Goal: Information Seeking & Learning: Learn about a topic

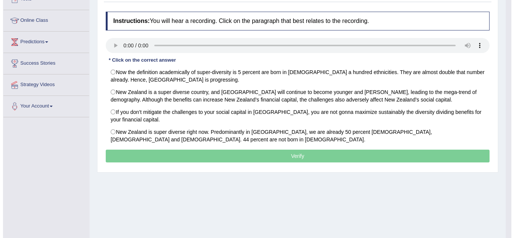
scroll to position [91, 0]
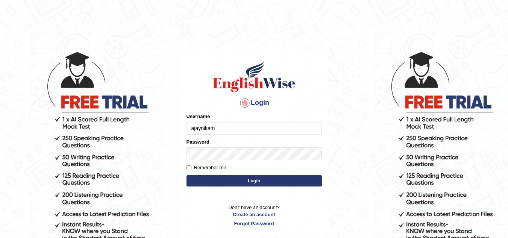
click at [212, 150] on form "Please fix the following errors: Username ajaynikam Password Remember me Login" at bounding box center [254, 151] width 135 height 76
click at [241, 180] on button "Login" at bounding box center [254, 180] width 135 height 11
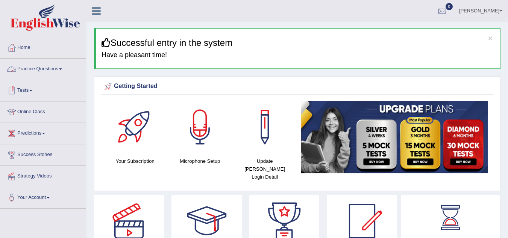
click at [65, 68] on link "Practice Questions" at bounding box center [43, 68] width 86 height 19
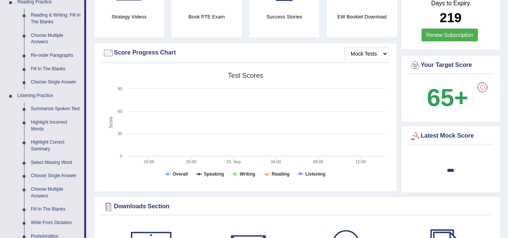
scroll to position [238, 0]
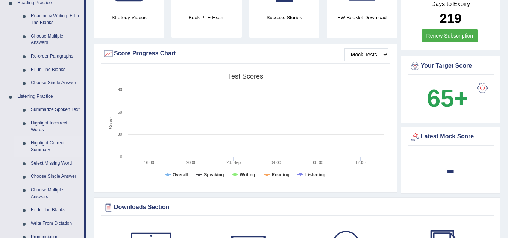
click at [49, 147] on link "Highlight Correct Summary" at bounding box center [55, 147] width 57 height 20
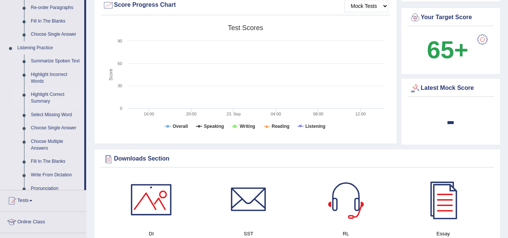
scroll to position [409, 0]
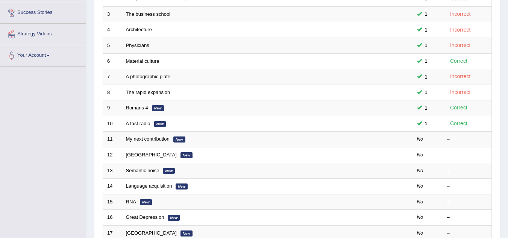
scroll to position [143, 0]
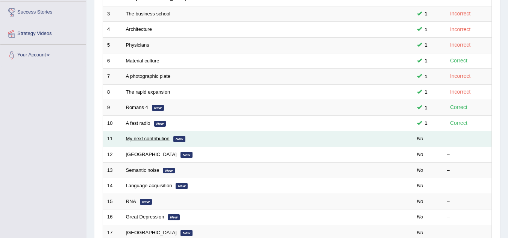
click at [137, 141] on link "My next contribution" at bounding box center [148, 139] width 44 height 6
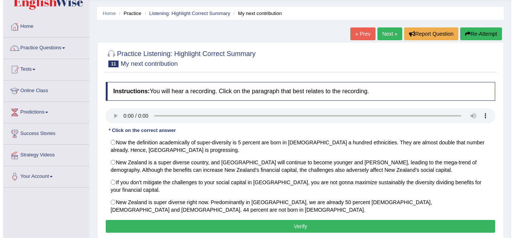
scroll to position [38, 0]
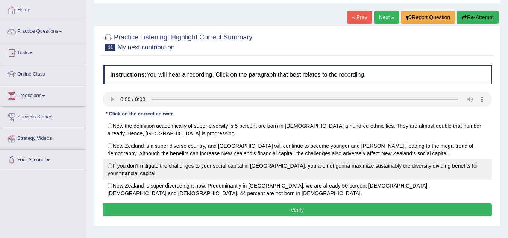
click at [114, 166] on label "If you don’t mitigate the challenges to your social capital in New Zealand, you…" at bounding box center [297, 170] width 389 height 20
radio input "true"
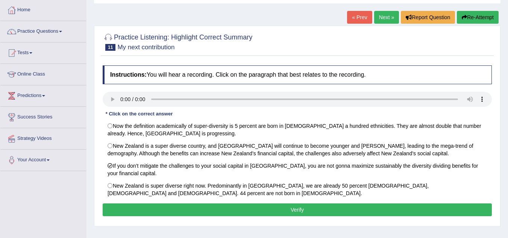
click at [254, 209] on button "Verify" at bounding box center [297, 210] width 389 height 13
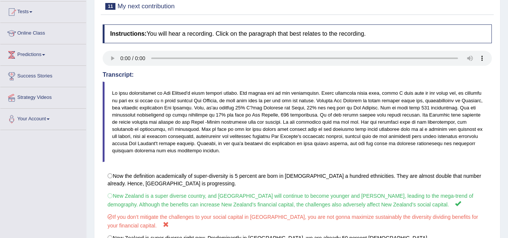
scroll to position [0, 0]
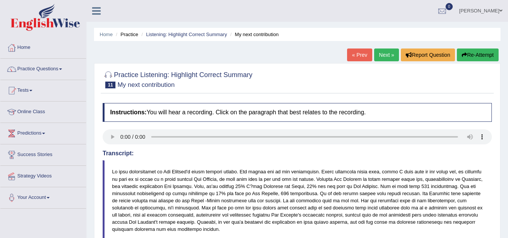
click at [385, 55] on link "Next »" at bounding box center [386, 55] width 25 height 13
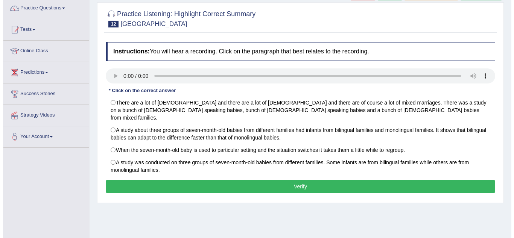
scroll to position [60, 0]
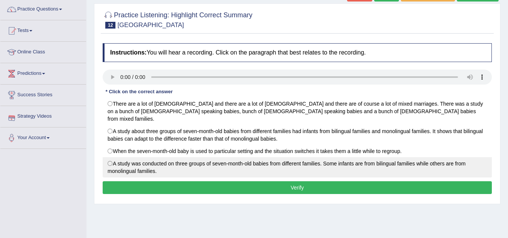
click at [113, 157] on label "A study was conducted on three groups of seven-month-old babies from different …" at bounding box center [297, 167] width 389 height 20
radio input "true"
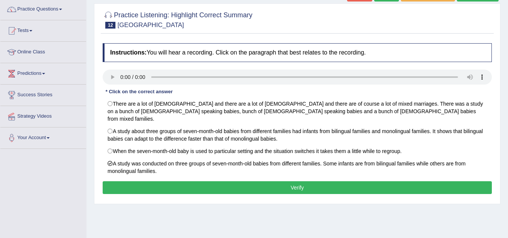
click at [223, 182] on button "Verify" at bounding box center [297, 187] width 389 height 13
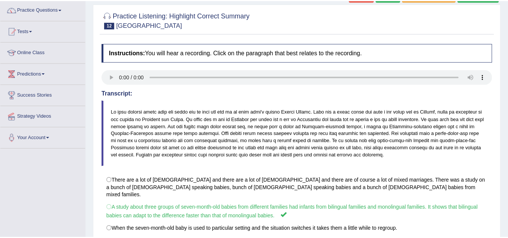
scroll to position [0, 0]
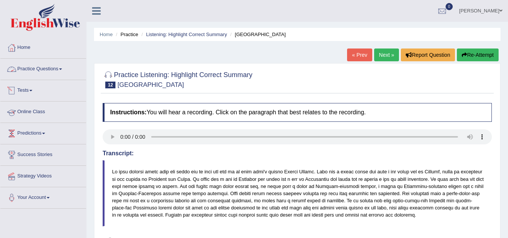
click at [43, 71] on link "Practice Questions" at bounding box center [43, 68] width 86 height 19
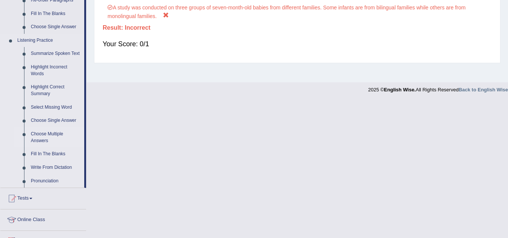
scroll to position [294, 0]
click at [64, 119] on link "Choose Single Answer" at bounding box center [55, 121] width 57 height 14
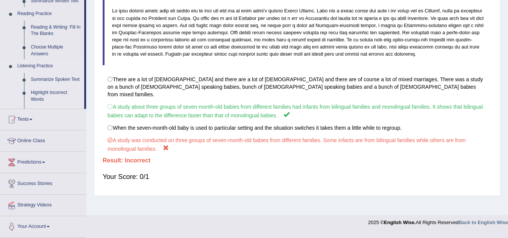
scroll to position [157, 0]
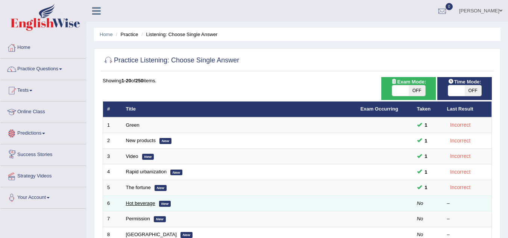
click at [149, 204] on link "Hot beverage" at bounding box center [140, 204] width 29 height 6
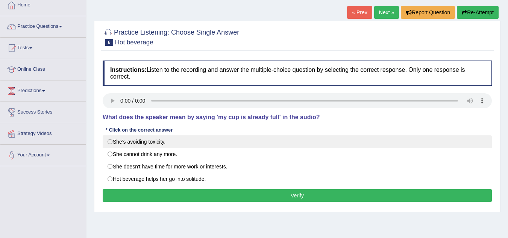
click at [110, 141] on label "She's avoiding toxicity." at bounding box center [297, 141] width 389 height 13
radio input "true"
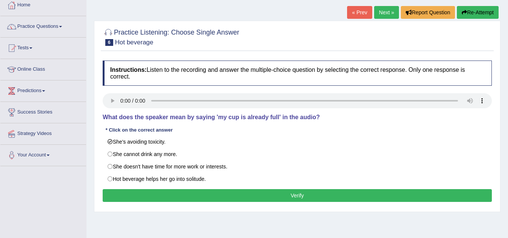
click at [256, 195] on button "Verify" at bounding box center [297, 195] width 389 height 13
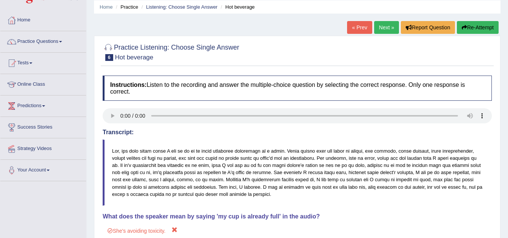
scroll to position [24, 0]
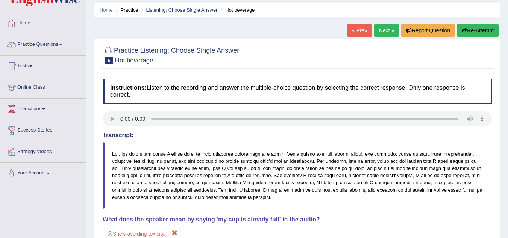
click at [382, 30] on link "Next »" at bounding box center [386, 30] width 25 height 13
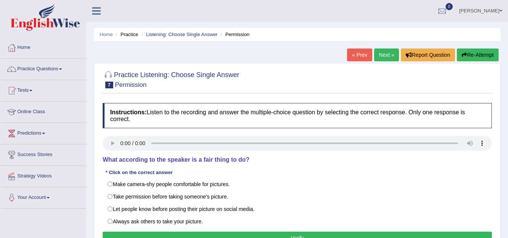
scroll to position [32, 0]
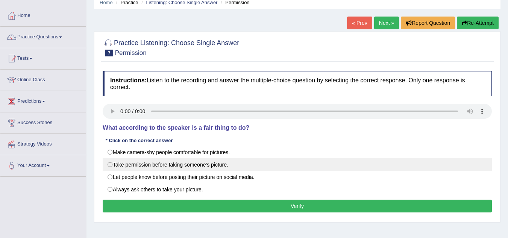
click at [110, 166] on label "Take permission before taking someone's picture." at bounding box center [297, 164] width 389 height 13
radio input "true"
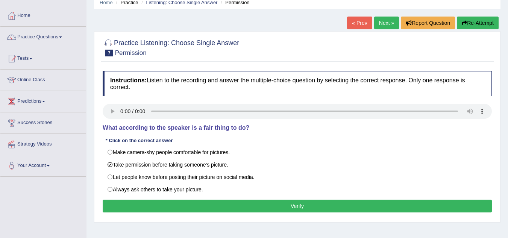
click at [231, 206] on button "Verify" at bounding box center [297, 206] width 389 height 13
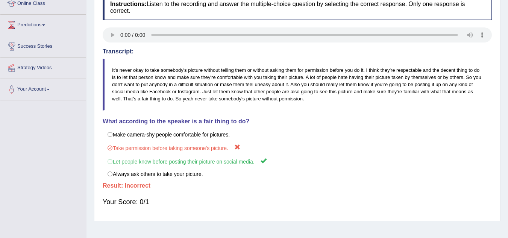
scroll to position [0, 0]
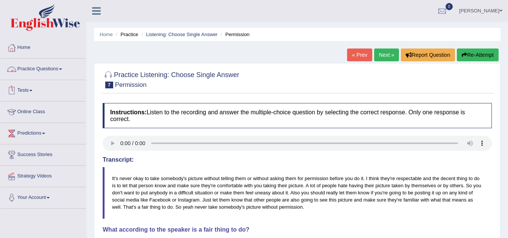
click at [60, 68] on link "Practice Questions" at bounding box center [43, 68] width 86 height 19
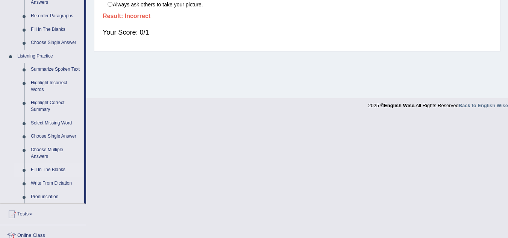
scroll to position [278, 0]
click at [55, 122] on link "Select Missing Word" at bounding box center [55, 123] width 57 height 14
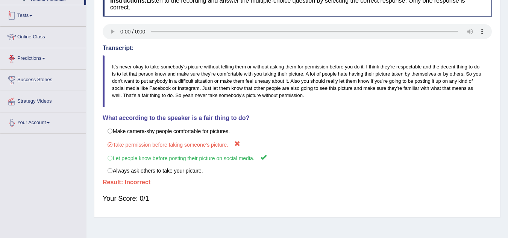
scroll to position [157, 0]
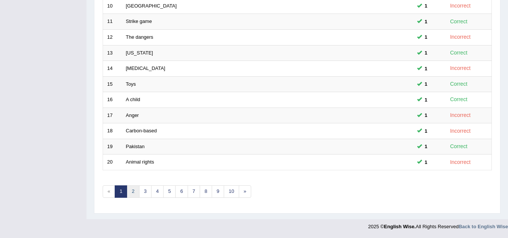
click at [137, 191] on link "2" at bounding box center [133, 191] width 12 height 12
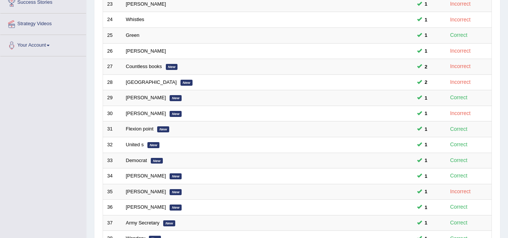
scroll to position [260, 0]
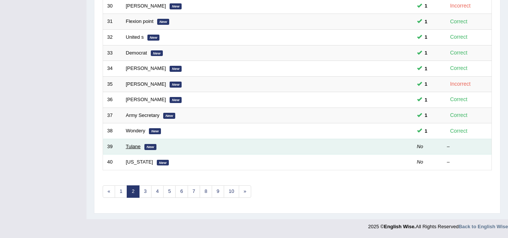
click at [137, 147] on link "Tulane" at bounding box center [133, 147] width 15 height 6
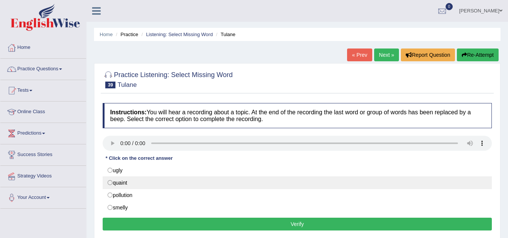
click at [111, 179] on label "quaint" at bounding box center [297, 182] width 389 height 13
radio input "true"
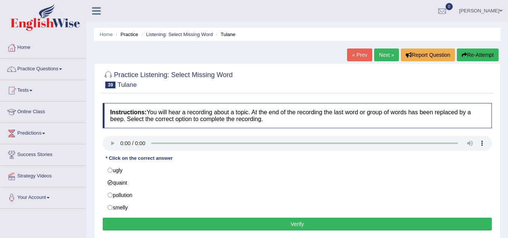
click at [195, 218] on button "Verify" at bounding box center [297, 224] width 389 height 13
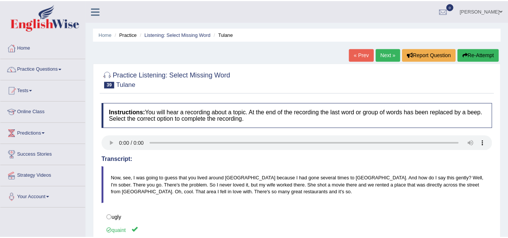
scroll to position [3, 0]
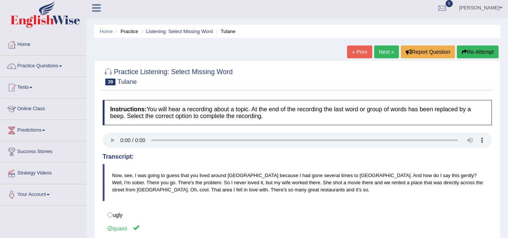
click at [379, 51] on link "Next »" at bounding box center [386, 52] width 25 height 13
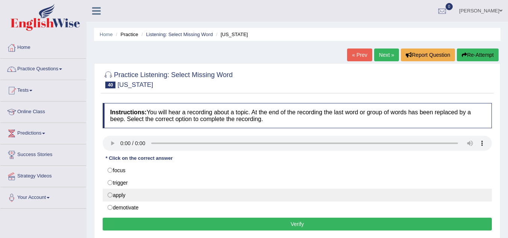
click at [110, 195] on label "apply" at bounding box center [297, 195] width 389 height 13
radio input "true"
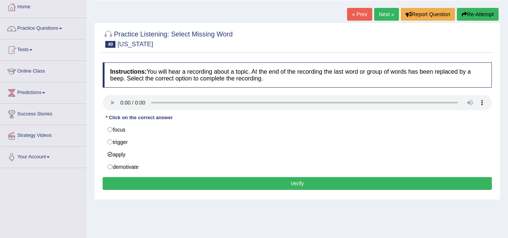
click at [185, 182] on button "Verify" at bounding box center [297, 183] width 389 height 13
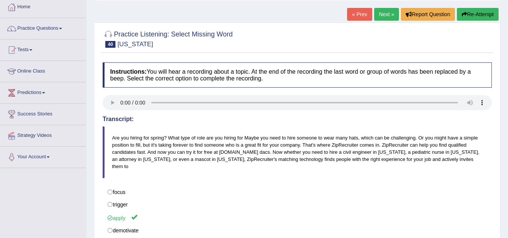
scroll to position [0, 0]
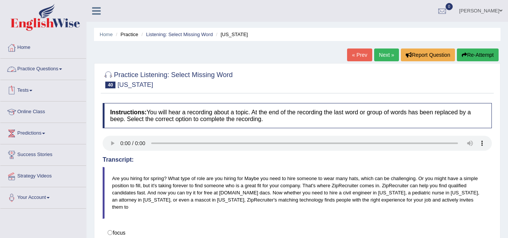
click at [49, 73] on link "Practice Questions" at bounding box center [43, 68] width 86 height 19
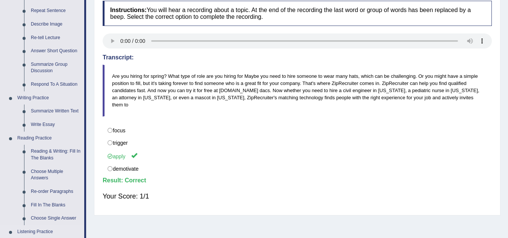
scroll to position [104, 0]
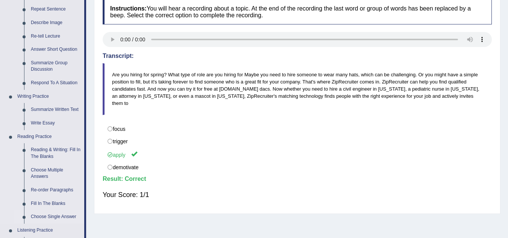
click at [56, 213] on link "Choose Single Answer" at bounding box center [55, 217] width 57 height 14
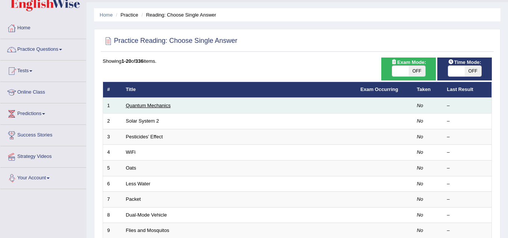
click at [147, 106] on link "Quantum Mechanics" at bounding box center [148, 106] width 45 height 6
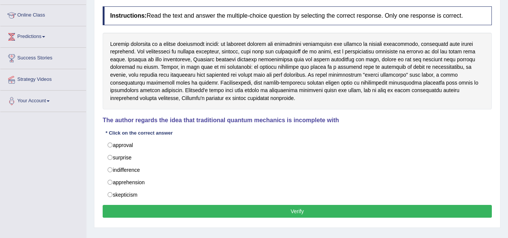
scroll to position [97, 0]
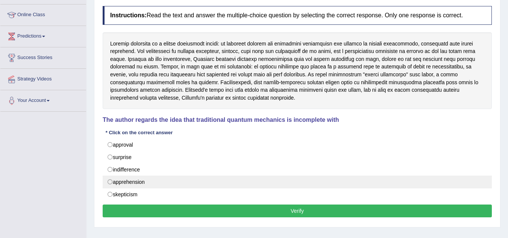
click at [109, 181] on label "apprehension" at bounding box center [297, 182] width 389 height 13
radio input "true"
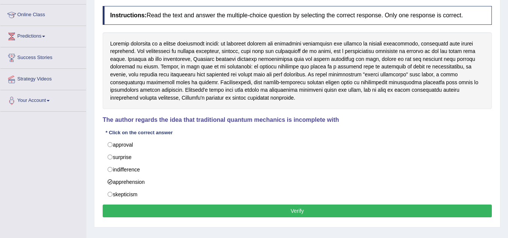
click at [159, 210] on button "Verify" at bounding box center [297, 211] width 389 height 13
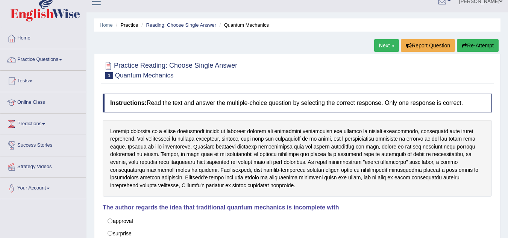
scroll to position [9, 0]
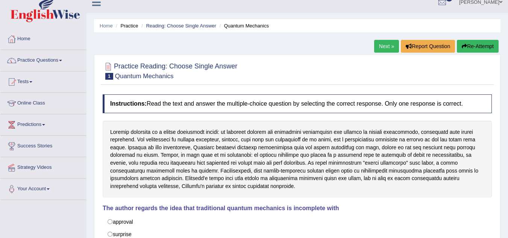
click at [386, 46] on link "Next »" at bounding box center [386, 46] width 25 height 13
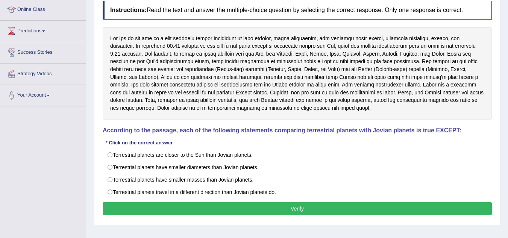
scroll to position [103, 0]
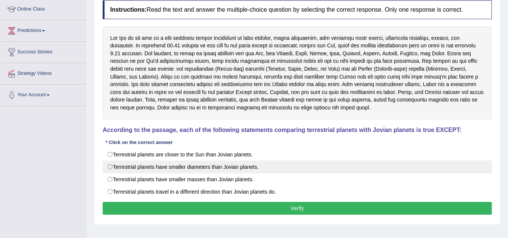
click at [113, 168] on label "Terrestrial planets have smaller diameters than Jovian planets." at bounding box center [297, 167] width 389 height 13
radio input "true"
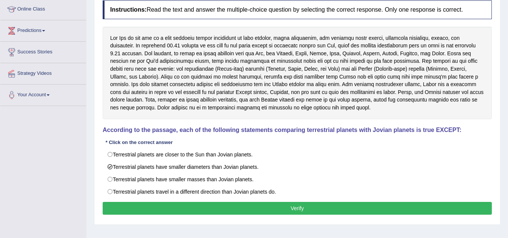
click at [192, 207] on button "Verify" at bounding box center [297, 208] width 389 height 13
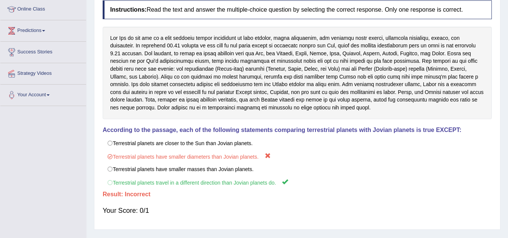
scroll to position [0, 0]
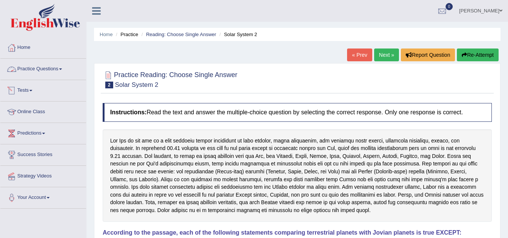
click at [61, 69] on link "Practice Questions" at bounding box center [43, 68] width 86 height 19
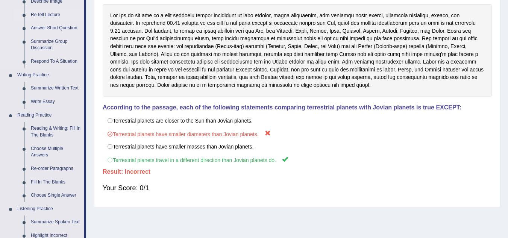
scroll to position [126, 0]
click at [53, 181] on link "Fill In The Blanks" at bounding box center [55, 182] width 57 height 14
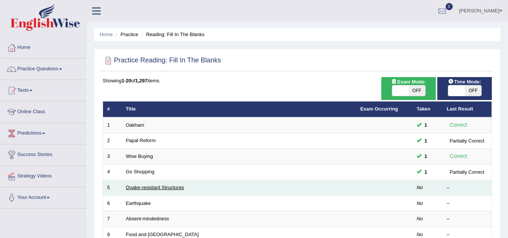
click at [141, 185] on link "Quake-resistant Structures" at bounding box center [155, 188] width 58 height 6
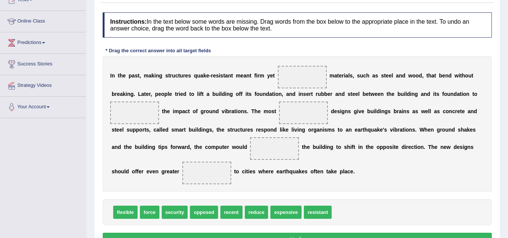
scroll to position [91, 0]
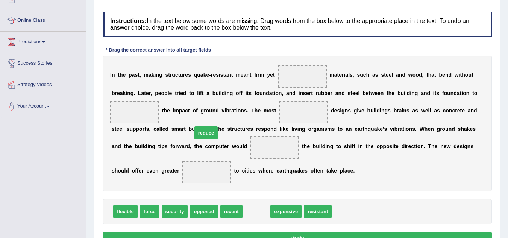
drag, startPoint x: 252, startPoint y: 212, endPoint x: 186, endPoint y: 119, distance: 114.3
click at [195, 126] on span "reduce" at bounding box center [207, 132] width 24 height 13
drag, startPoint x: 254, startPoint y: 217, endPoint x: 161, endPoint y: 125, distance: 130.6
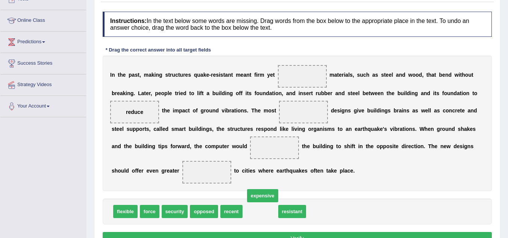
drag, startPoint x: 256, startPoint y: 214, endPoint x: 285, endPoint y: 140, distance: 79.6
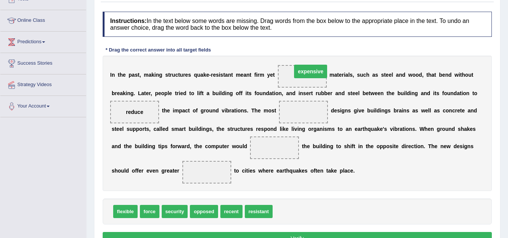
drag, startPoint x: 277, startPoint y: 146, endPoint x: 313, endPoint y: 70, distance: 84.5
drag, startPoint x: 233, startPoint y: 213, endPoint x: 288, endPoint y: 130, distance: 99.3
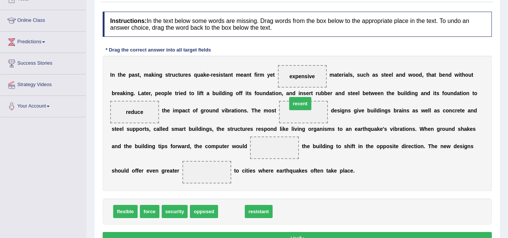
drag, startPoint x: 230, startPoint y: 210, endPoint x: 298, endPoint y: 102, distance: 128.1
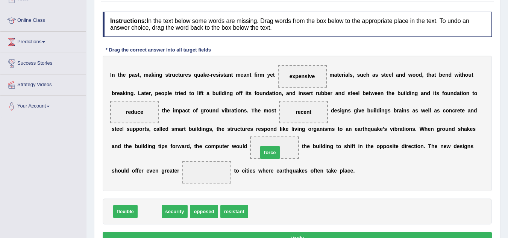
drag, startPoint x: 149, startPoint y: 211, endPoint x: 269, endPoint y: 152, distance: 134.3
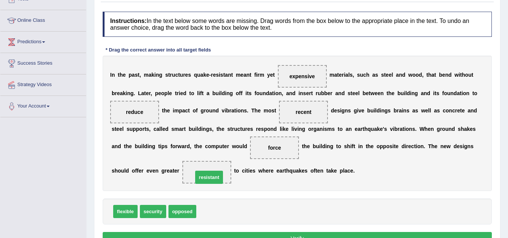
drag, startPoint x: 209, startPoint y: 212, endPoint x: 205, endPoint y: 175, distance: 37.8
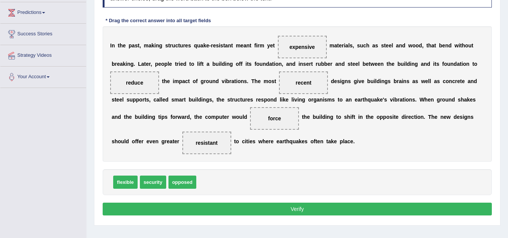
scroll to position [121, 0]
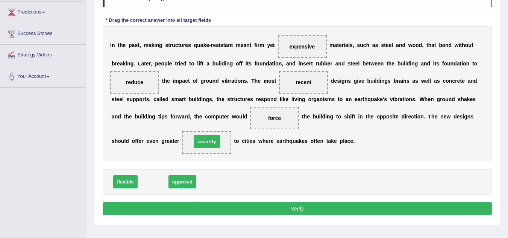
drag, startPoint x: 155, startPoint y: 182, endPoint x: 209, endPoint y: 142, distance: 67.2
click at [269, 205] on button "Verify" at bounding box center [297, 208] width 389 height 13
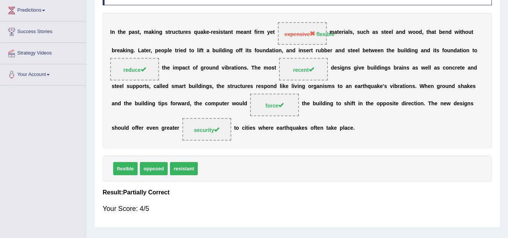
scroll to position [157, 0]
